Goal: Information Seeking & Learning: Learn about a topic

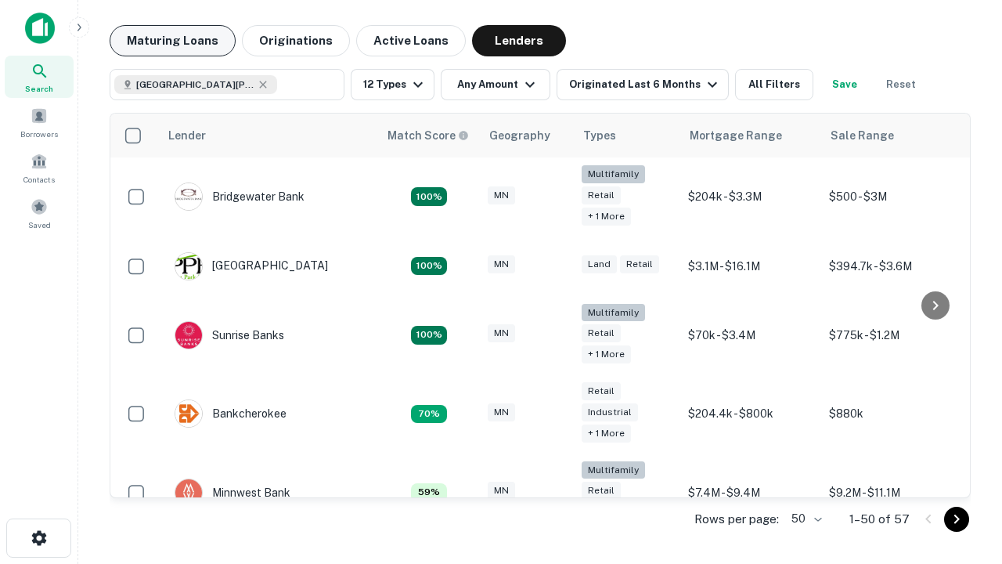
click at [172, 41] on button "Maturing Loans" at bounding box center [173, 40] width 126 height 31
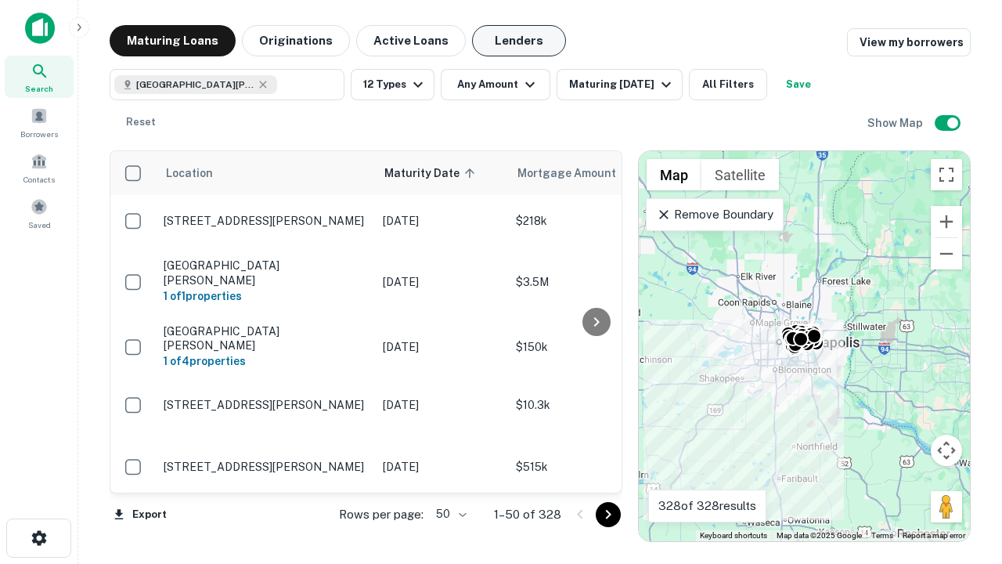
click at [519, 41] on button "Lenders" at bounding box center [519, 40] width 94 height 31
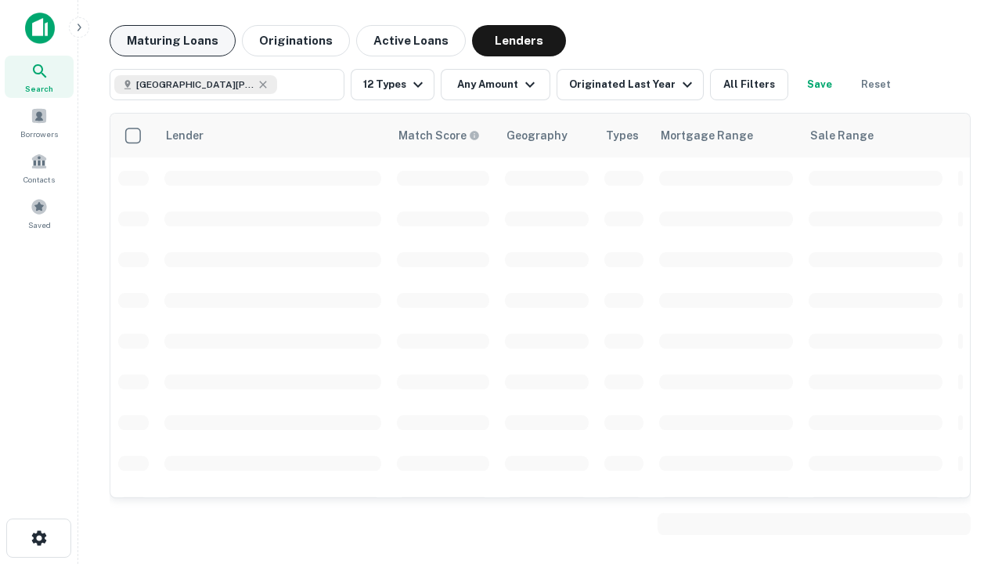
click at [172, 41] on button "Maturing Loans" at bounding box center [173, 40] width 126 height 31
